Goal: Navigation & Orientation: Go to known website

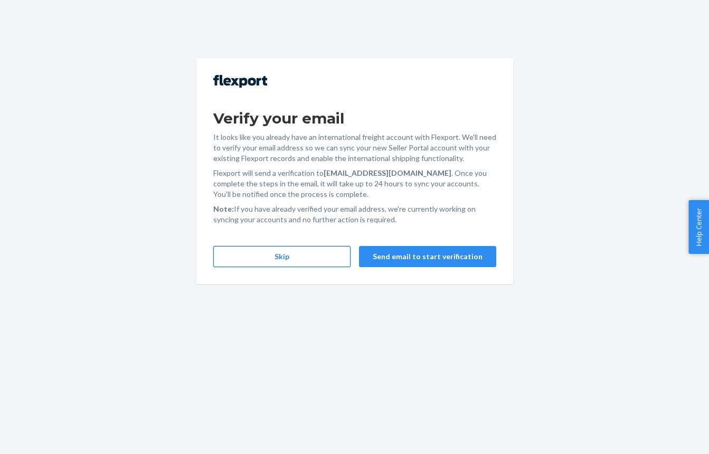
click at [266, 258] on button "Skip" at bounding box center [281, 256] width 137 height 21
